Goal: Task Accomplishment & Management: Manage account settings

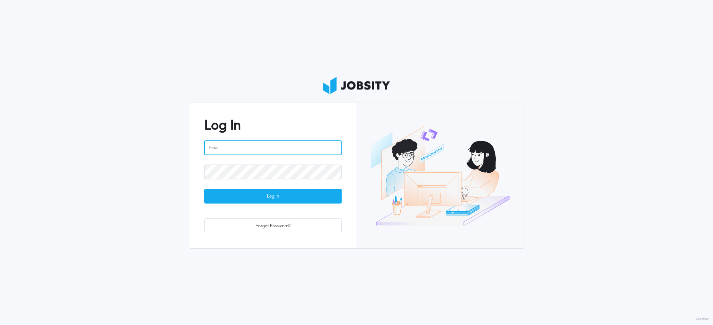
click at [263, 148] on input "email" at bounding box center [272, 147] width 137 height 15
type input "[PERSON_NAME][EMAIL_ADDRESS][DOMAIN_NAME]"
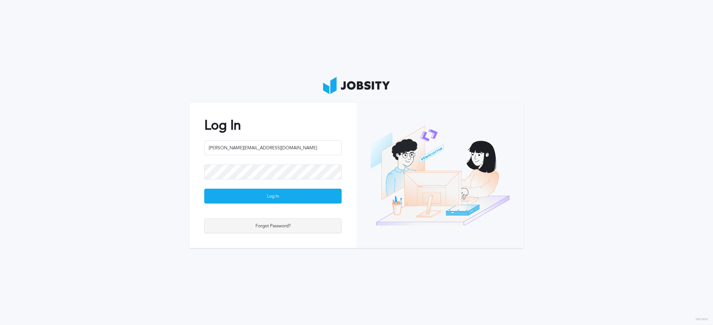
click at [279, 228] on div "Forgot Password?" at bounding box center [273, 226] width 137 height 15
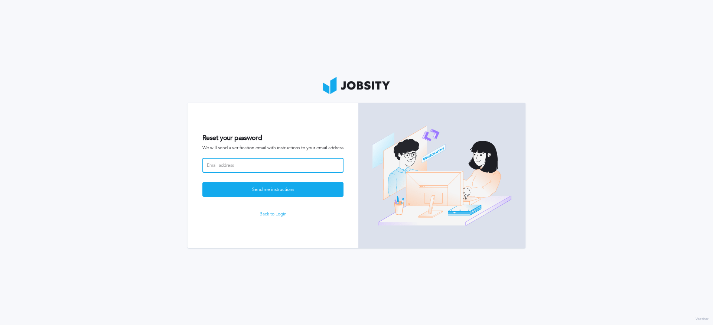
click at [292, 160] on input at bounding box center [272, 165] width 141 height 15
type input "[PERSON_NAME][EMAIL_ADDRESS][DOMAIN_NAME]"
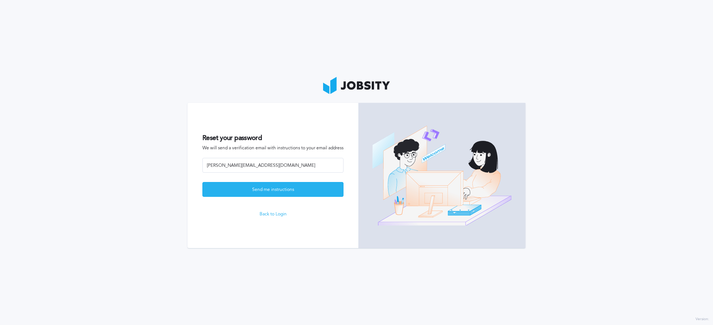
click at [261, 186] on div "Send me instructions" at bounding box center [273, 189] width 140 height 15
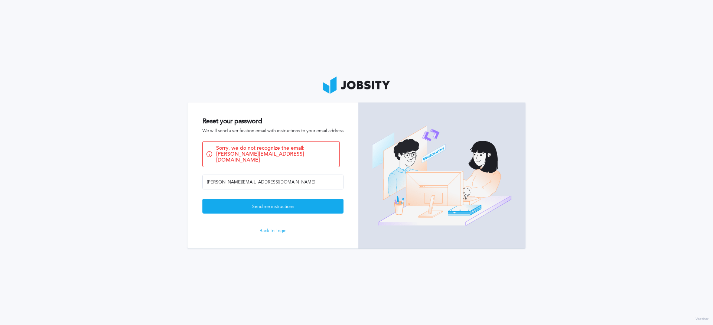
click at [266, 228] on link "Back to Login" at bounding box center [272, 230] width 141 height 5
